Goal: Transaction & Acquisition: Purchase product/service

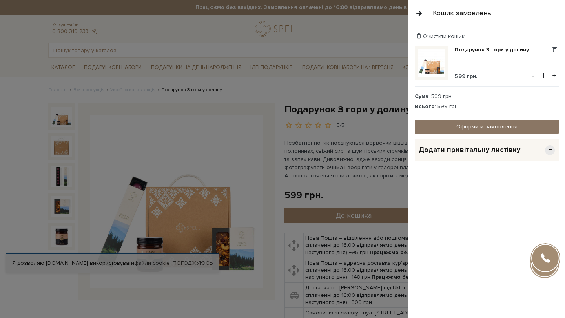
click at [487, 122] on link "Оформити замовлення" at bounding box center [487, 127] width 144 height 14
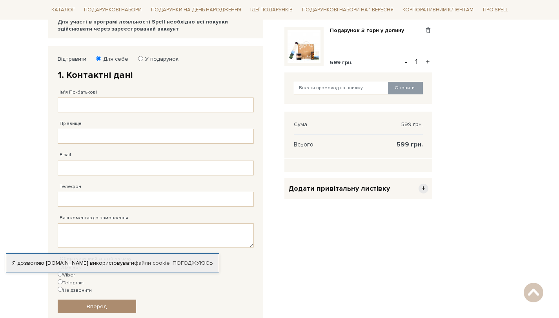
scroll to position [70, 0]
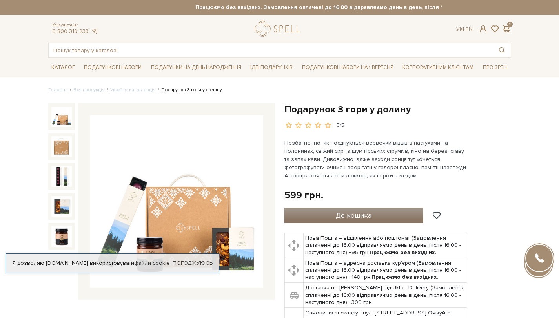
click at [389, 215] on button "До кошика" at bounding box center [353, 216] width 139 height 16
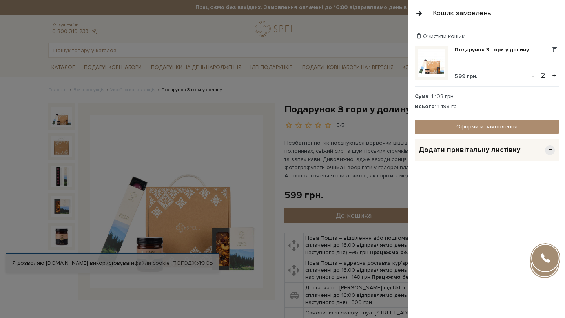
click at [486, 153] on span "Додати привітальну листівку" at bounding box center [469, 150] width 102 height 9
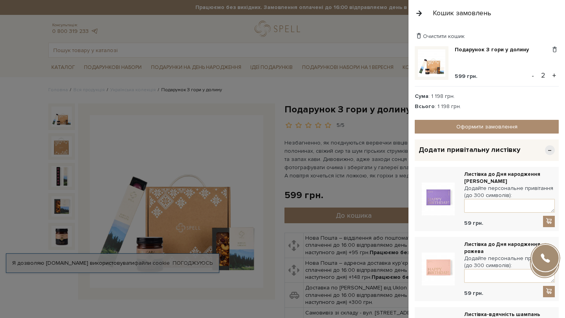
click at [530, 76] on div at bounding box center [282, 159] width 565 height 318
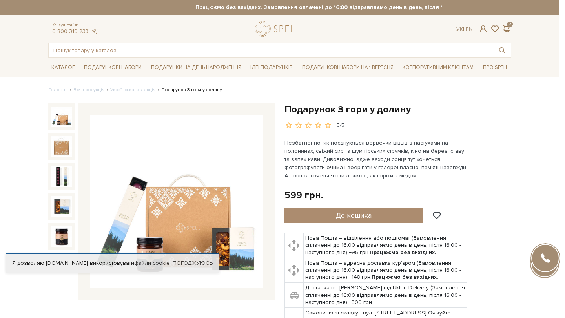
click at [161, 126] on div at bounding box center [282, 159] width 565 height 318
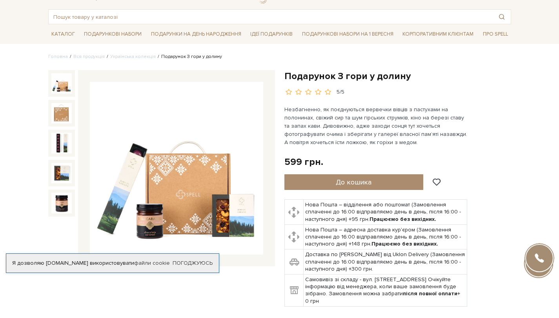
scroll to position [89, 0]
